Goal: Transaction & Acquisition: Purchase product/service

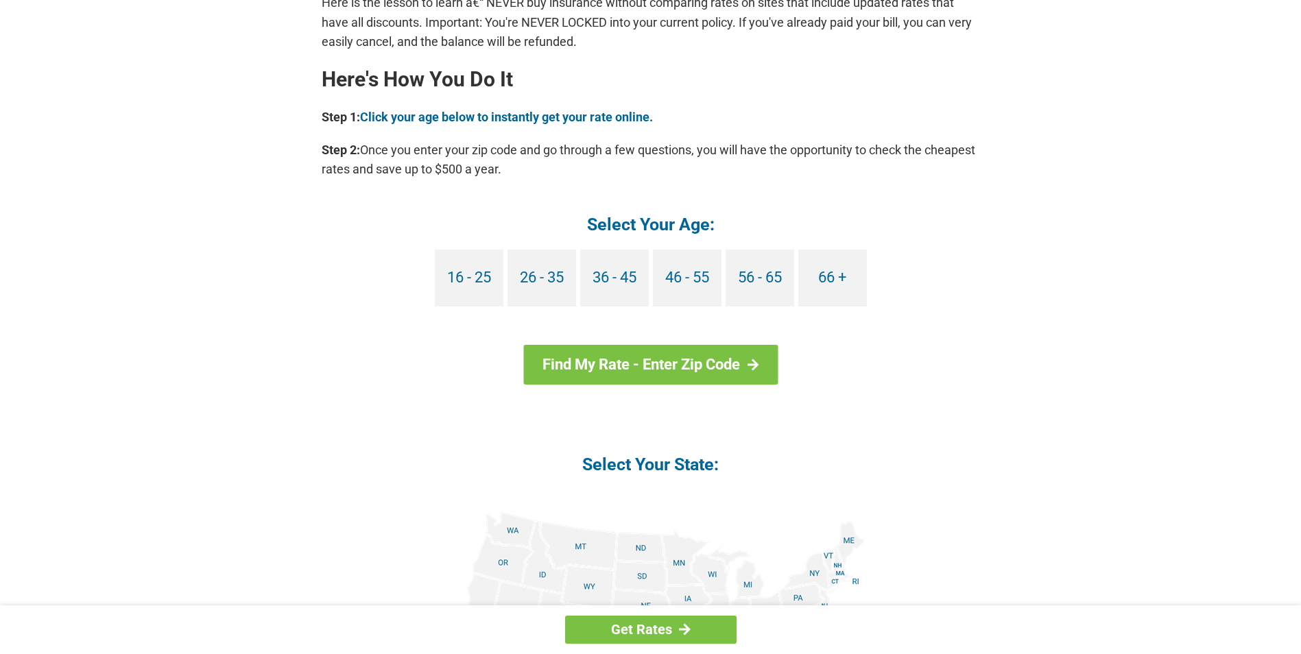
scroll to position [1235, 0]
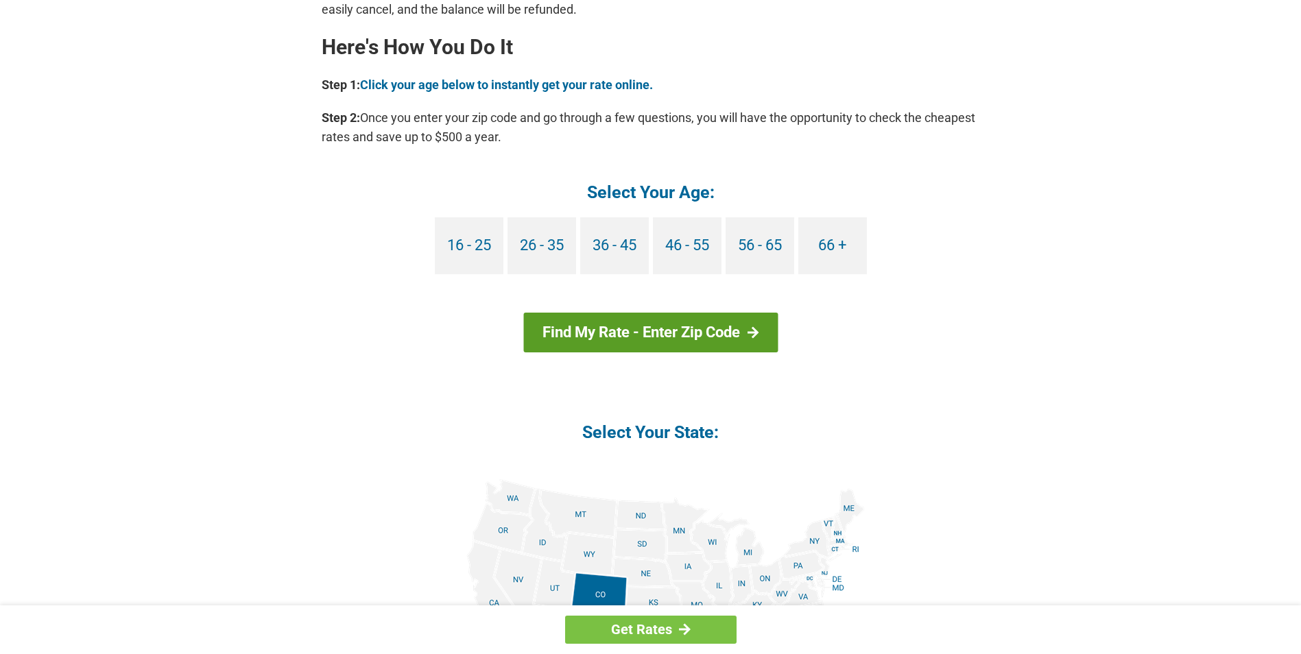
click at [685, 331] on link "Find My Rate - Enter Zip Code" at bounding box center [650, 333] width 255 height 40
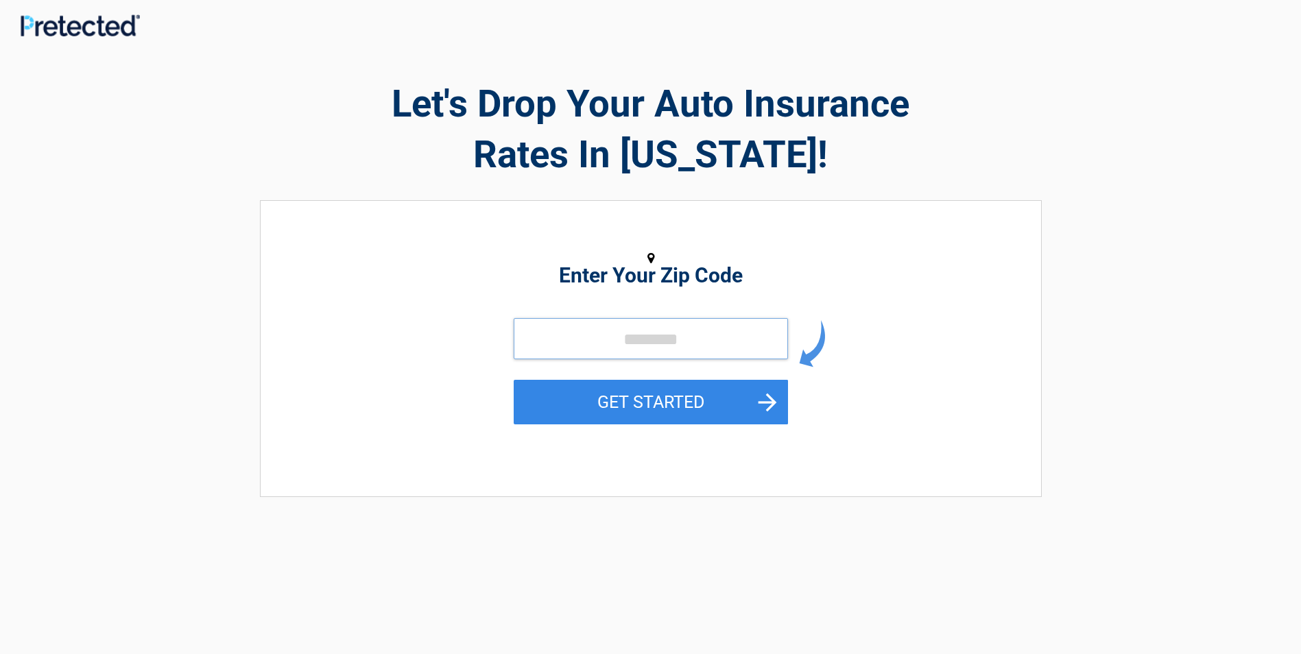
click at [523, 338] on input "tel" at bounding box center [651, 338] width 274 height 41
drag, startPoint x: 553, startPoint y: 342, endPoint x: 543, endPoint y: 342, distance: 9.6
click at [546, 342] on input "tel" at bounding box center [651, 338] width 274 height 41
type input "*****"
click at [687, 405] on button "GET STARTED" at bounding box center [651, 402] width 274 height 45
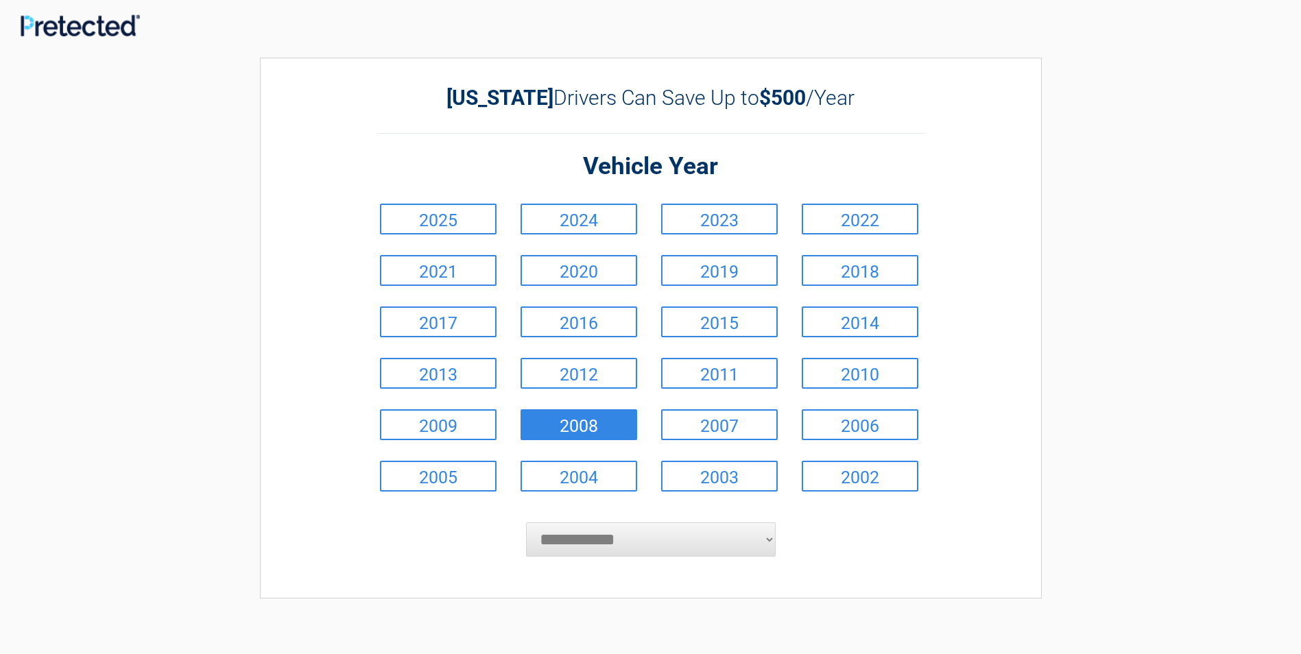
click at [587, 430] on link "2008" at bounding box center [579, 425] width 117 height 31
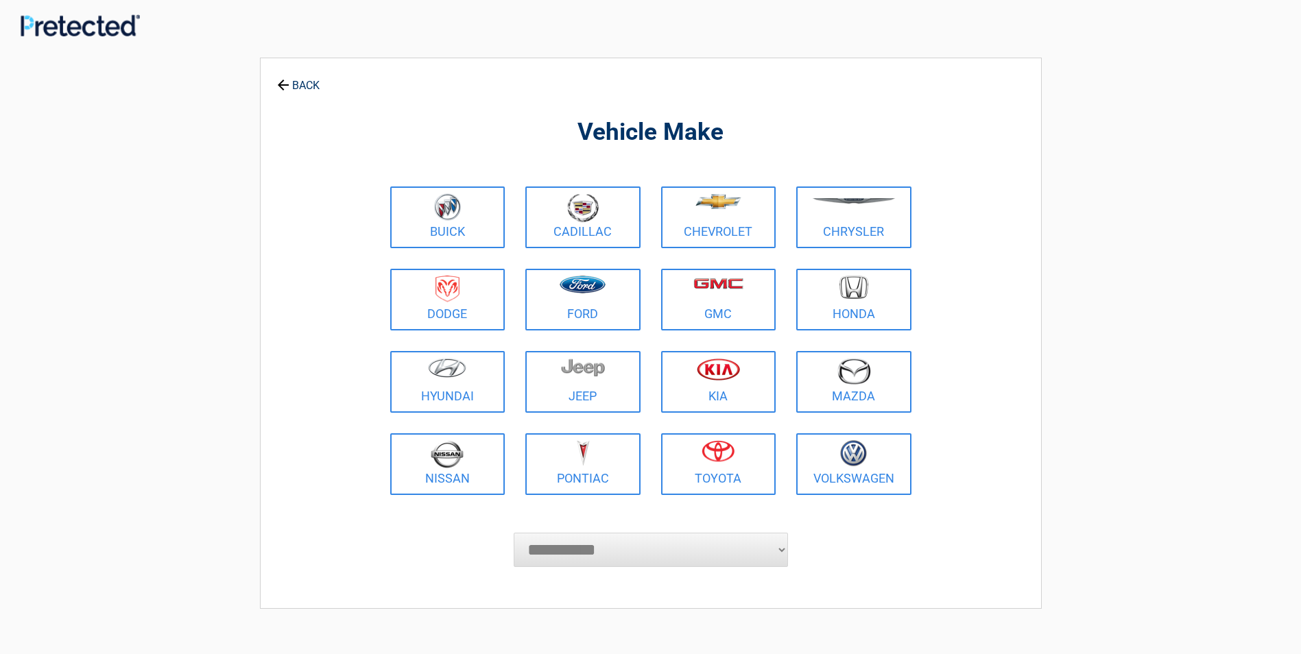
click at [314, 89] on link "BACK" at bounding box center [298, 79] width 48 height 24
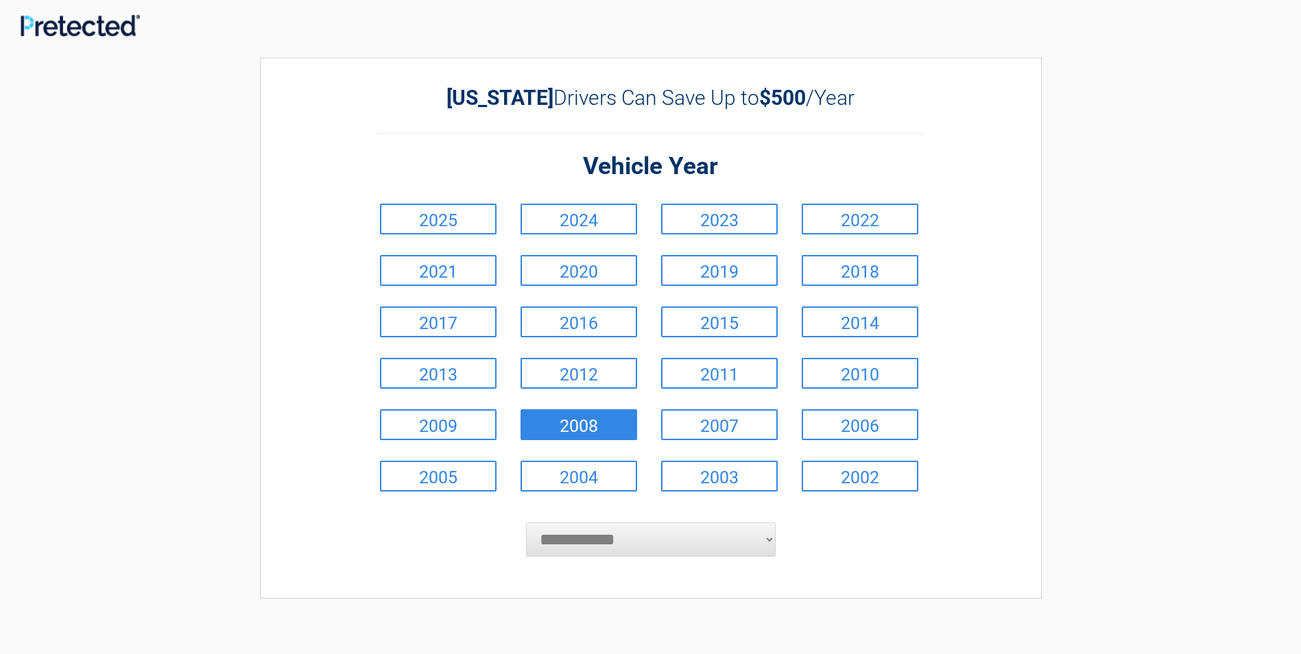
click at [607, 432] on link "2008" at bounding box center [579, 425] width 117 height 31
